Goal: Understand process/instructions: Learn how to perform a task or action

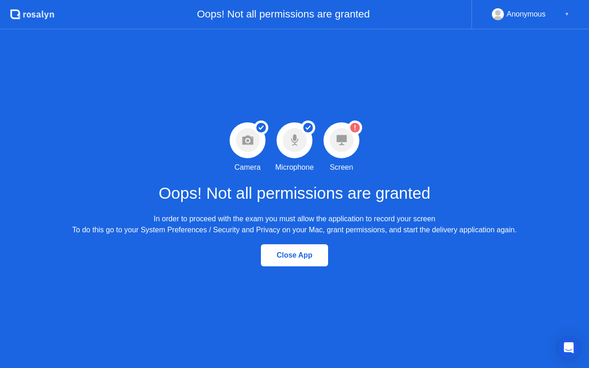
click at [361, 117] on div "Success Camera permission granted Camera Success Microphone permission granted …" at bounding box center [294, 198] width 589 height 338
click at [358, 121] on circle at bounding box center [355, 127] width 14 height 14
click at [570, 347] on icon "Open Intercom Messenger" at bounding box center [568, 348] width 11 height 12
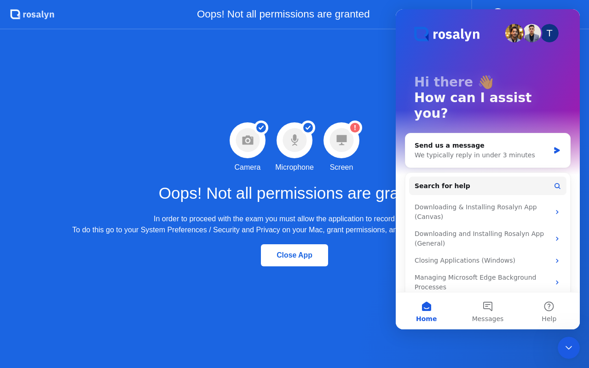
click at [326, 74] on div "Success Camera permission granted Camera Success Microphone permission granted …" at bounding box center [294, 198] width 589 height 338
click at [561, 347] on div "Close Intercom Messenger" at bounding box center [568, 348] width 22 height 22
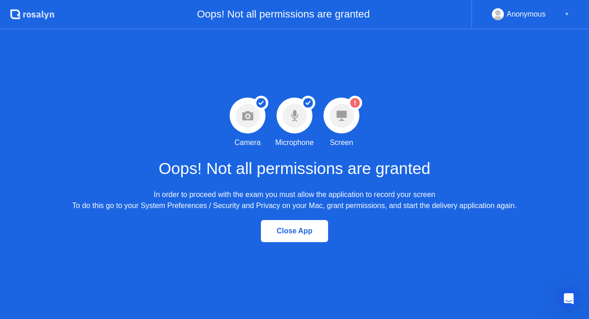
click at [361, 98] on icon "Warning Screen permission not granted" at bounding box center [355, 103] width 14 height 14
click at [354, 105] on circle at bounding box center [355, 103] width 10 height 10
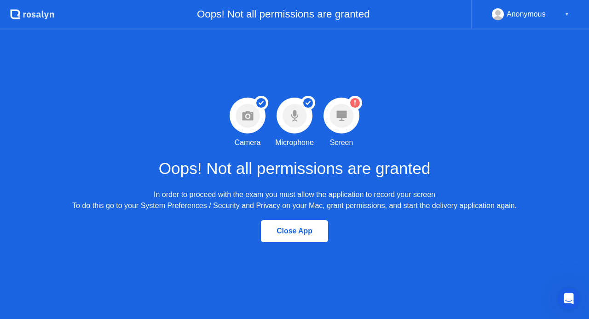
click at [354, 105] on circle at bounding box center [355, 103] width 10 height 10
click at [345, 109] on circle at bounding box center [341, 115] width 24 height 24
click at [345, 110] on icon at bounding box center [341, 115] width 10 height 10
click at [345, 111] on icon at bounding box center [341, 115] width 10 height 10
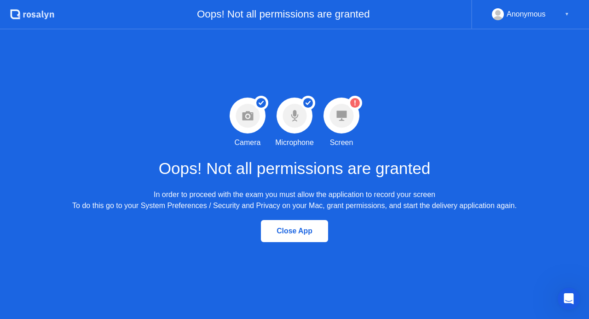
click at [345, 112] on icon at bounding box center [341, 115] width 10 height 10
